Goal: Information Seeking & Learning: Check status

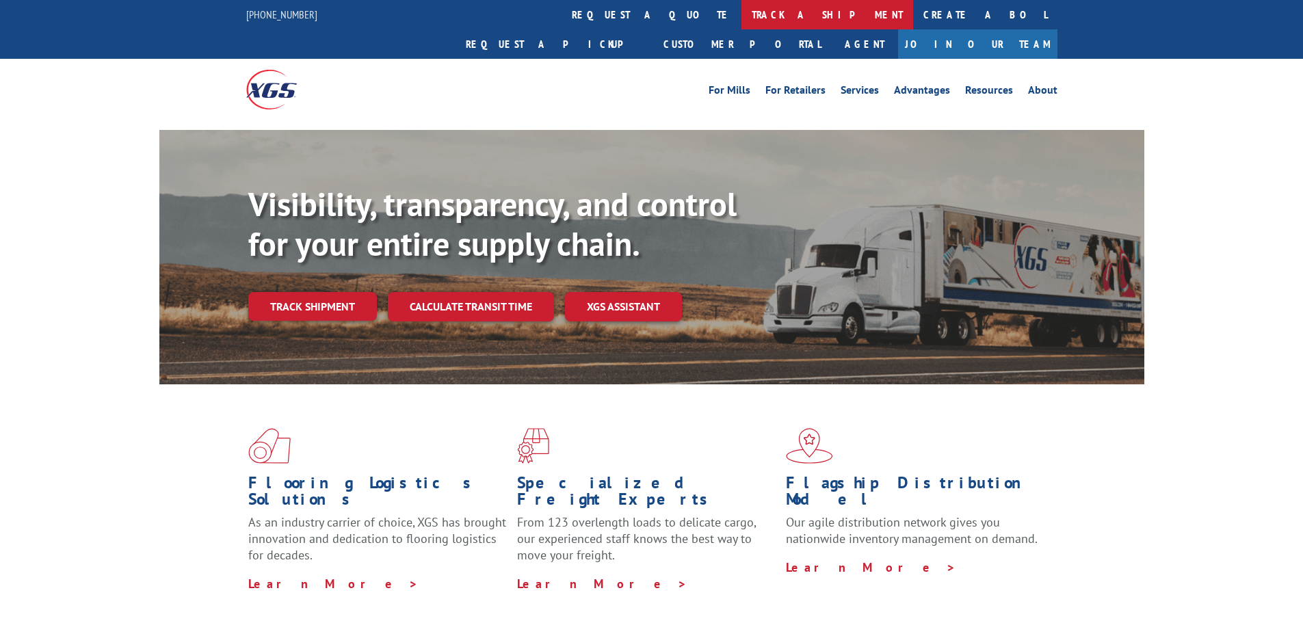
click at [742, 12] on link "track a shipment" at bounding box center [828, 14] width 172 height 29
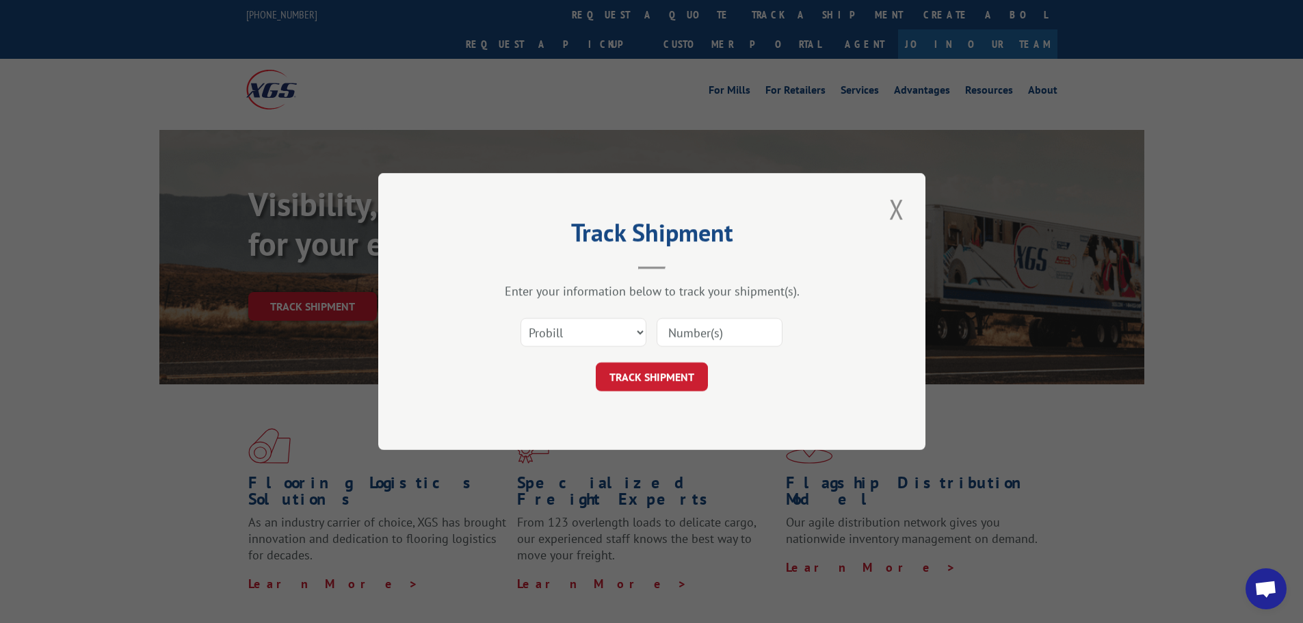
click at [690, 341] on input at bounding box center [720, 332] width 126 height 29
paste input "15983567"
type input "15983567"
click at [668, 376] on button "TRACK SHIPMENT" at bounding box center [652, 377] width 112 height 29
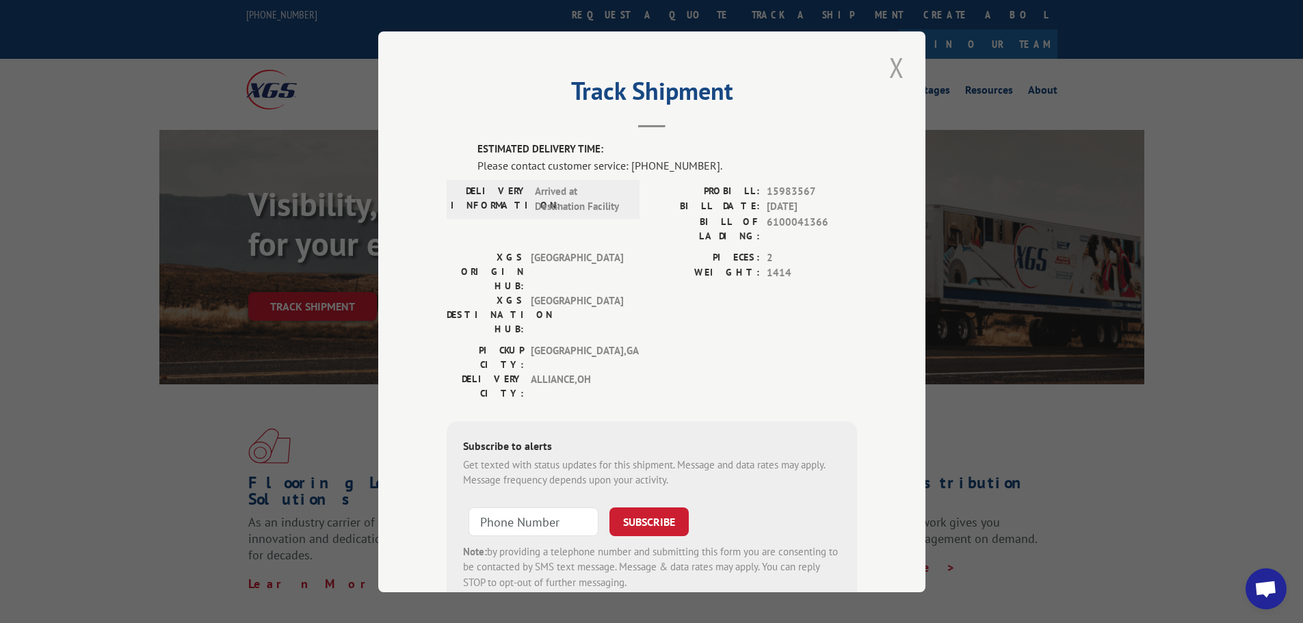
click at [895, 55] on button "Close modal" at bounding box center [896, 68] width 23 height 38
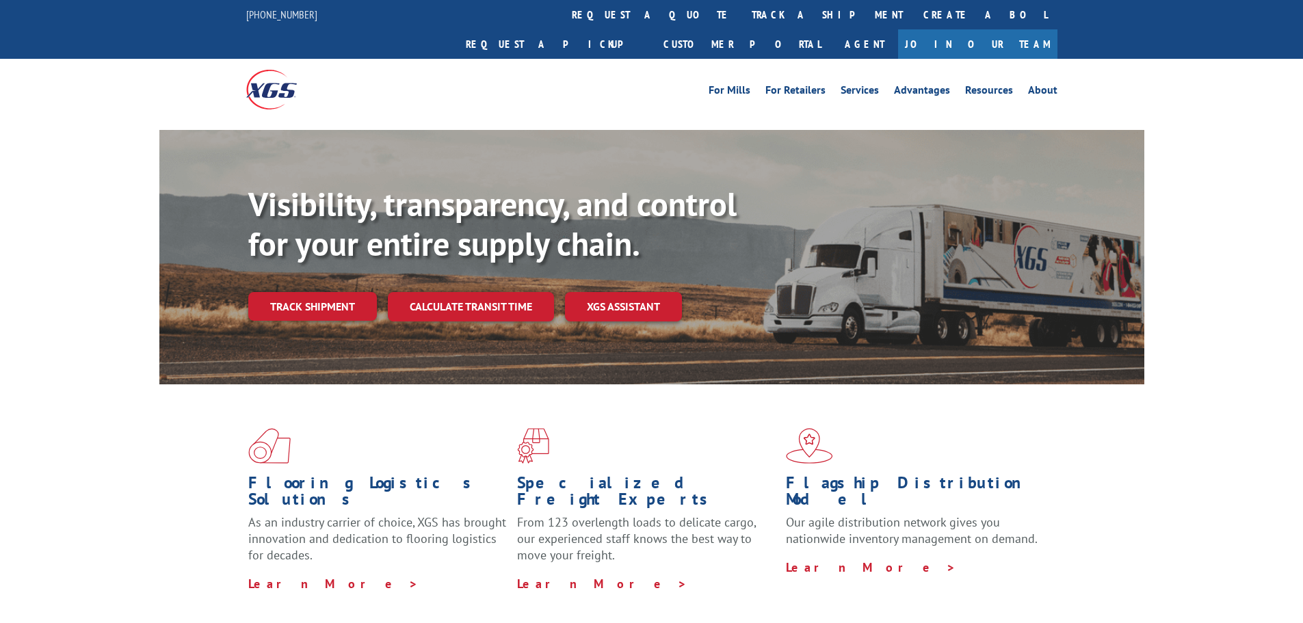
click at [742, 12] on link "track a shipment" at bounding box center [828, 14] width 172 height 29
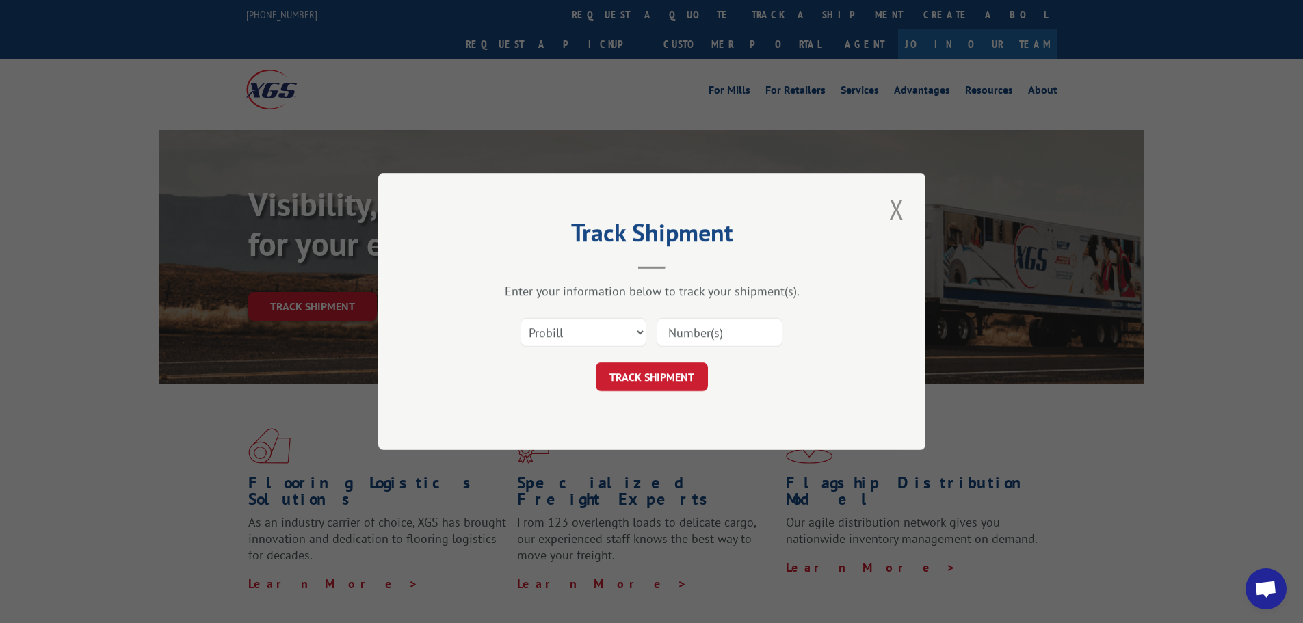
click at [731, 335] on input at bounding box center [720, 332] width 126 height 29
paste input "15983567"
type input "15983567"
click at [675, 369] on button "TRACK SHIPMENT" at bounding box center [652, 377] width 112 height 29
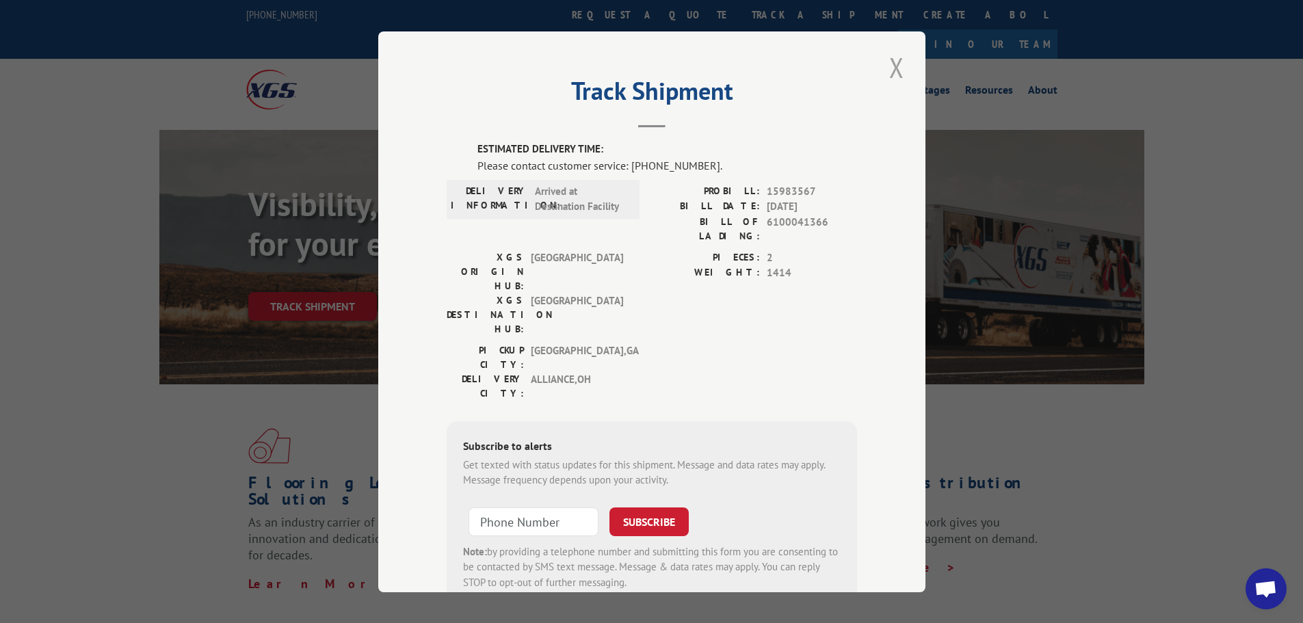
click at [887, 62] on button "Close modal" at bounding box center [896, 68] width 23 height 38
